Goal: Check status

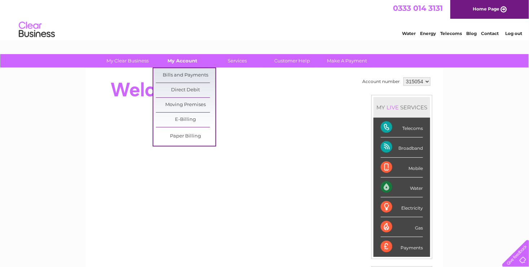
click at [182, 60] on link "My Account" at bounding box center [183, 60] width 60 height 13
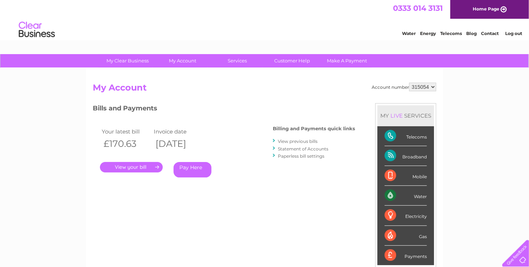
click at [136, 166] on link "." at bounding box center [131, 167] width 63 height 10
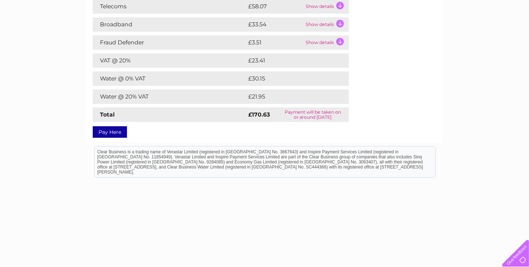
scroll to position [136, 0]
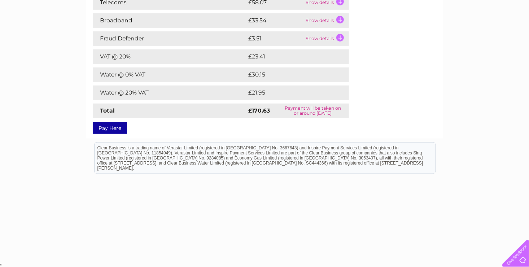
click at [105, 123] on link "Pay Here" at bounding box center [110, 128] width 34 height 12
click at [108, 130] on link "Pay Here" at bounding box center [110, 128] width 34 height 12
